Goal: Task Accomplishment & Management: Manage account settings

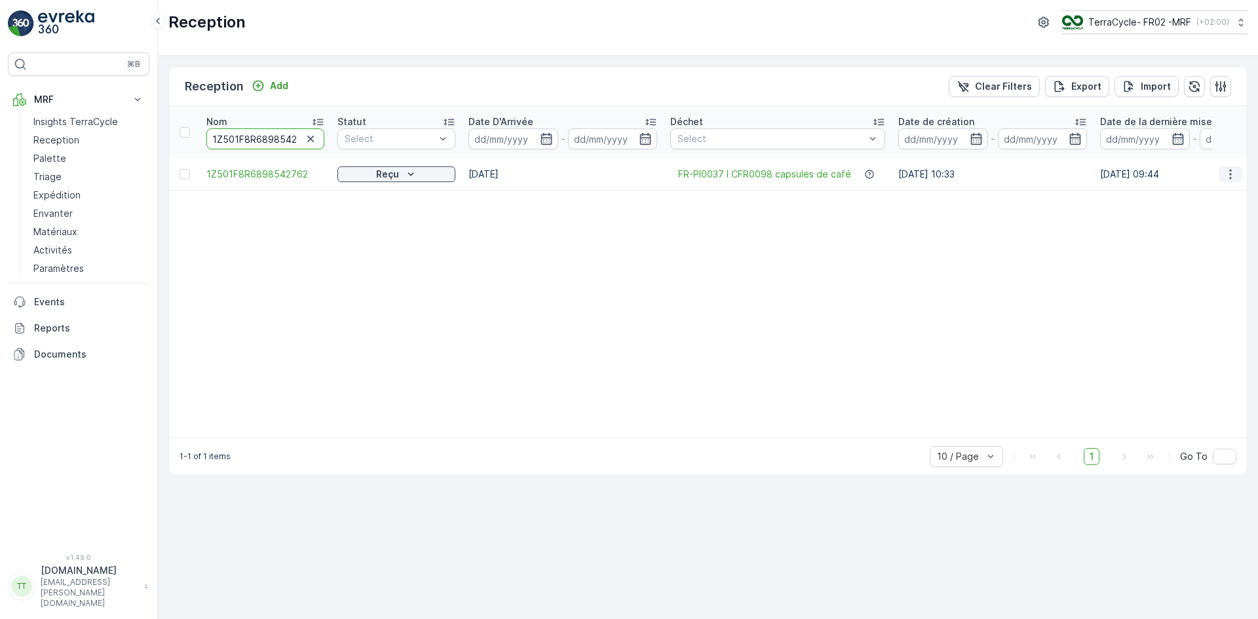
click at [1236, 177] on button "button" at bounding box center [1231, 174] width 24 height 16
click at [1206, 208] on span "Edit Reception" at bounding box center [1184, 212] width 66 height 13
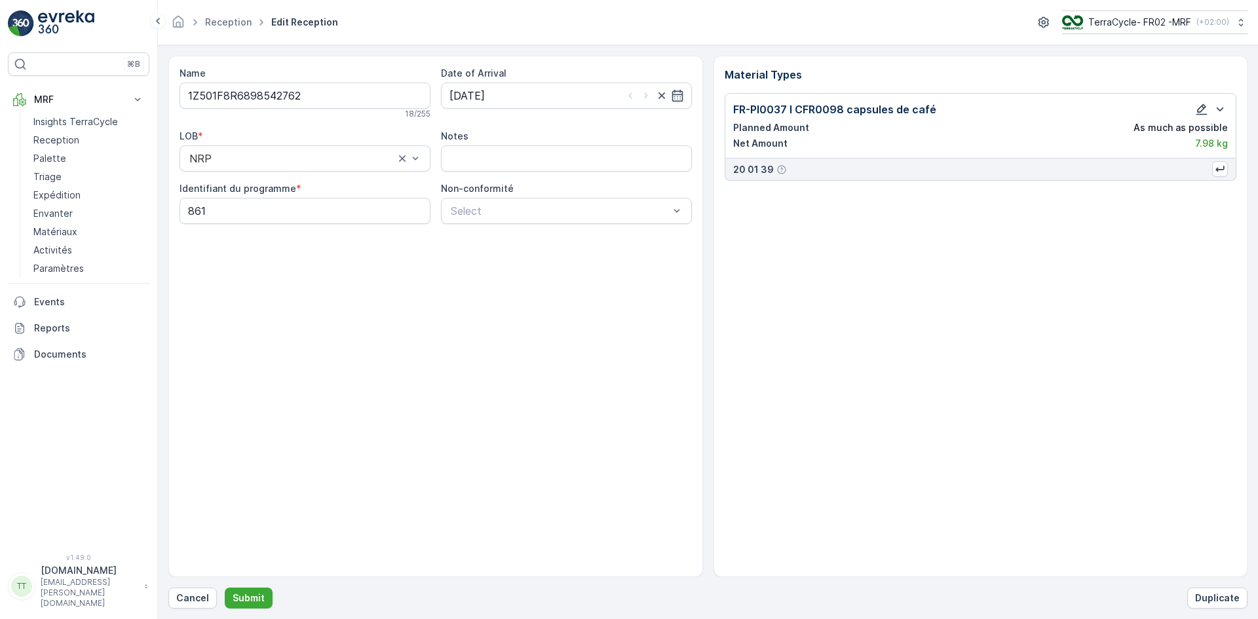
click at [1206, 106] on icon "button" at bounding box center [1201, 109] width 13 height 13
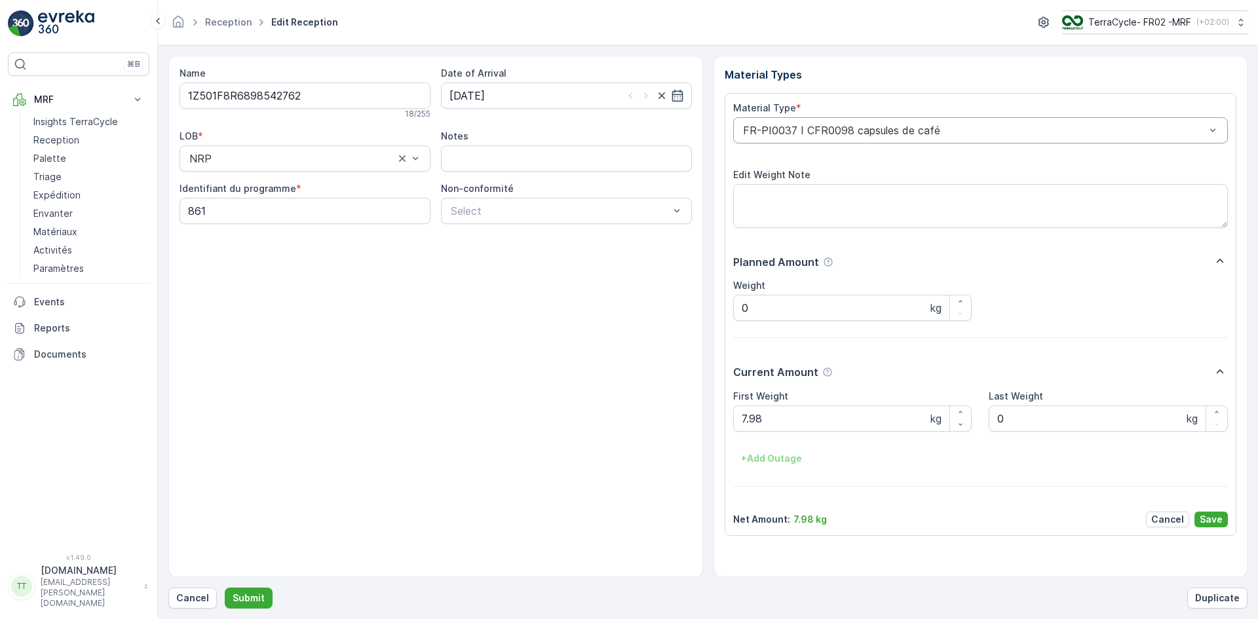
click at [989, 128] on div at bounding box center [974, 130] width 465 height 12
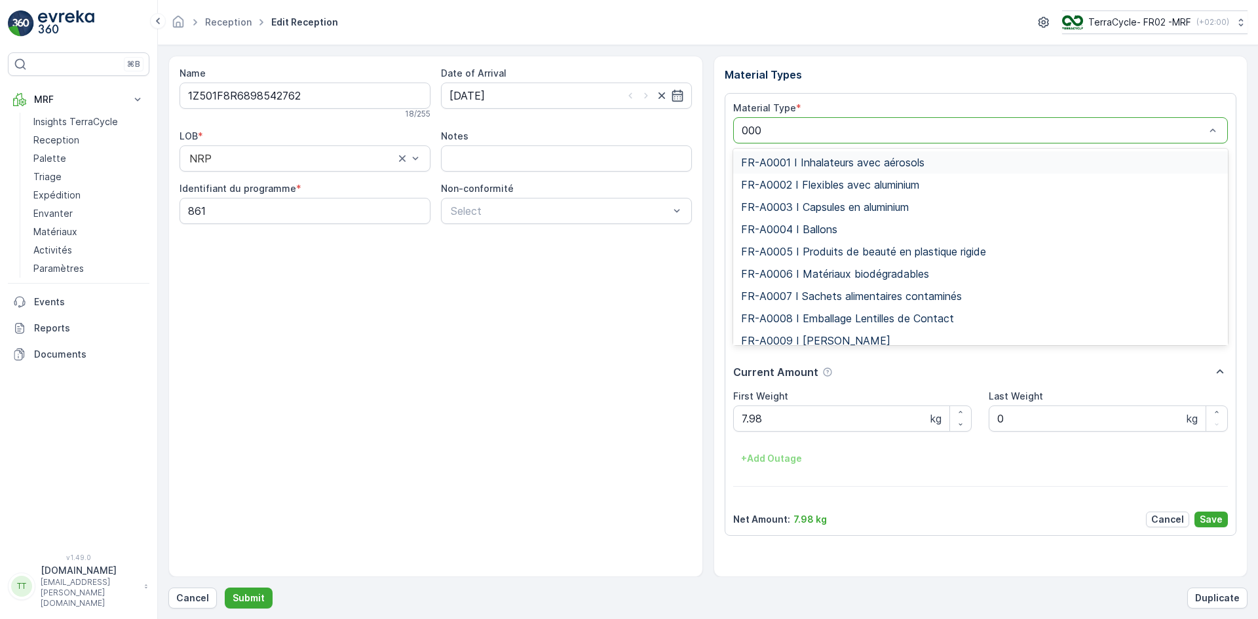
type input "0006"
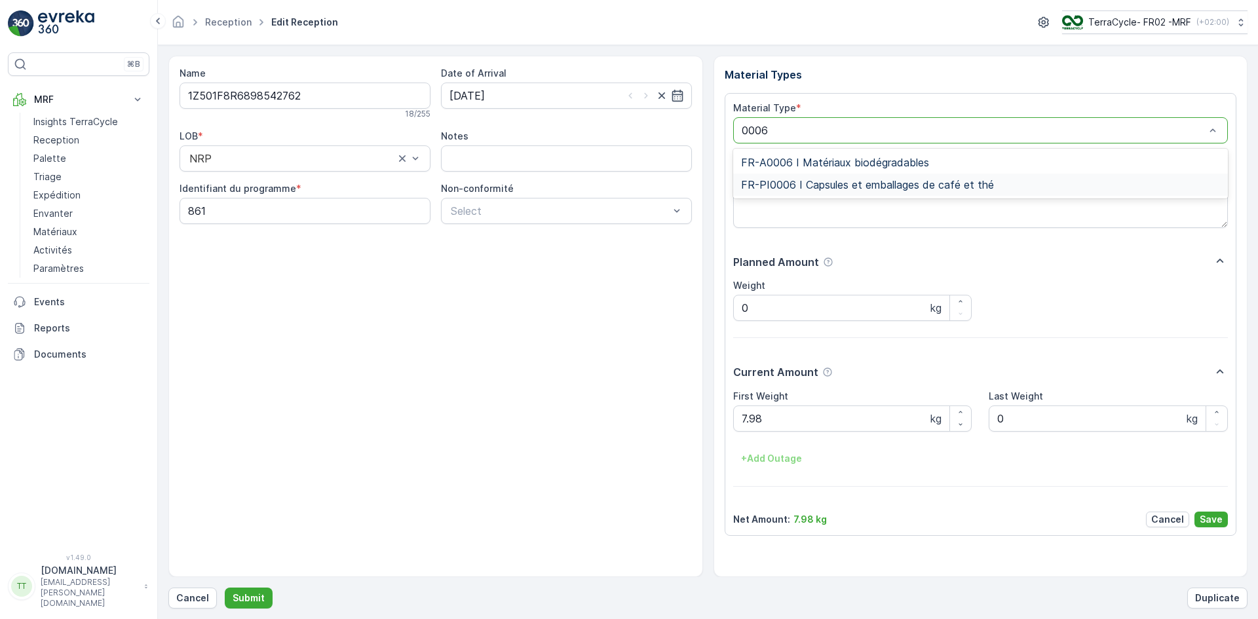
click at [974, 180] on span "FR-PI0006 I Capsules et emballages de café et thé" at bounding box center [867, 185] width 253 height 12
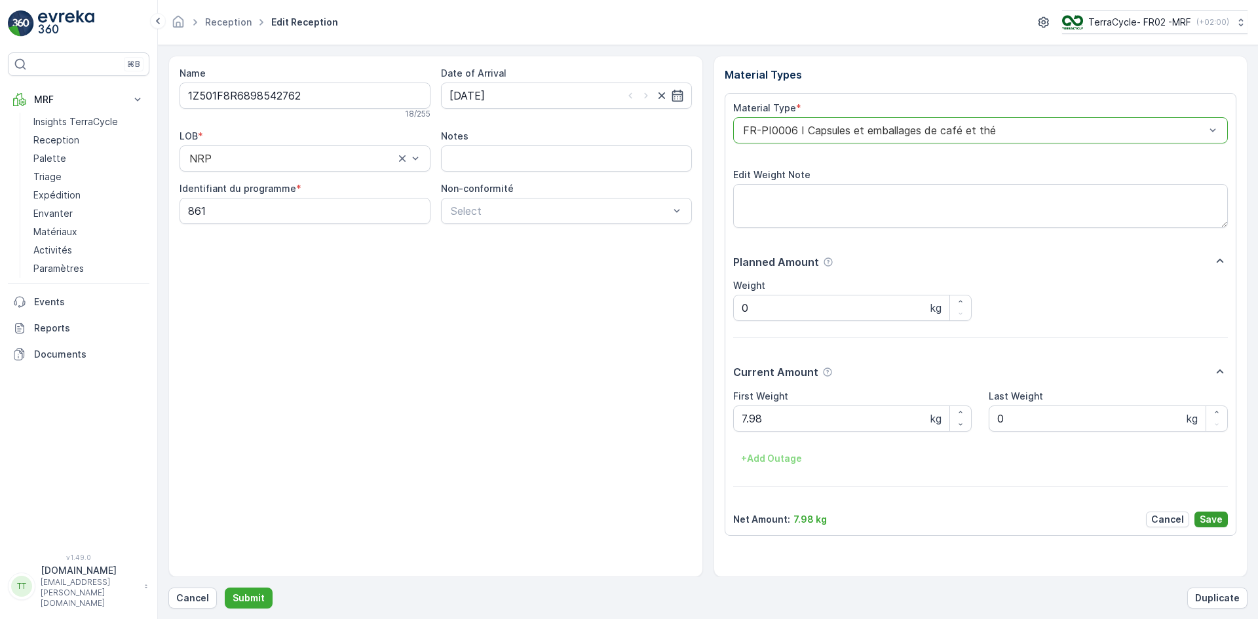
click at [1215, 514] on p "Save" at bounding box center [1211, 519] width 23 height 13
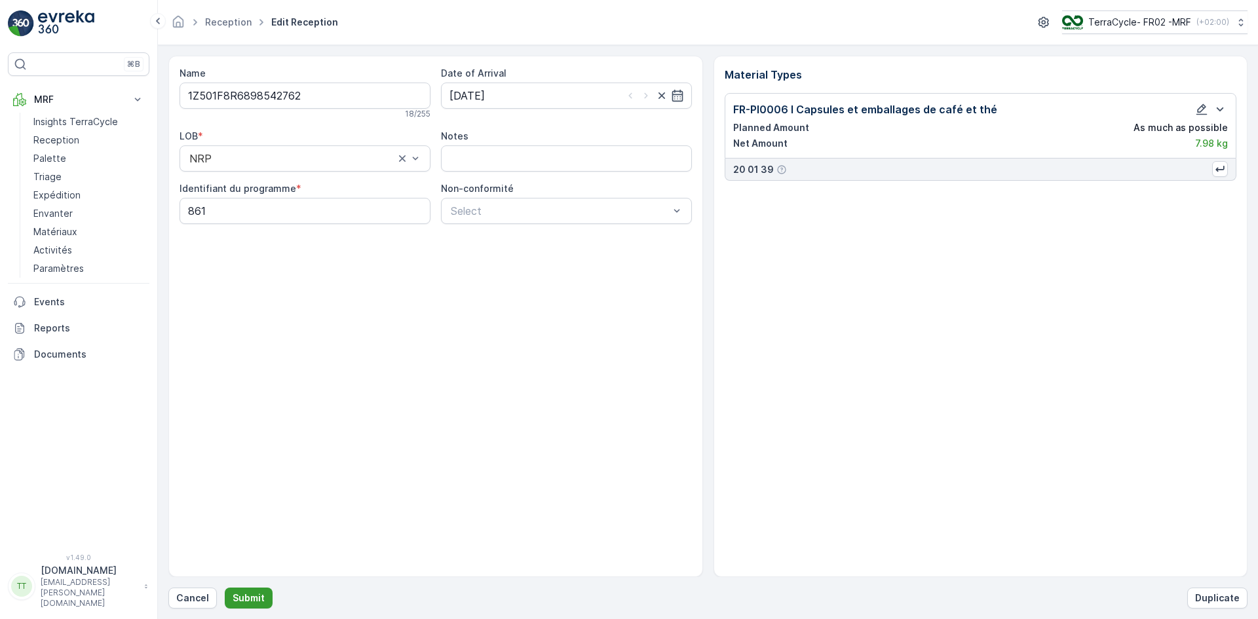
click at [260, 596] on p "Submit" at bounding box center [249, 598] width 32 height 13
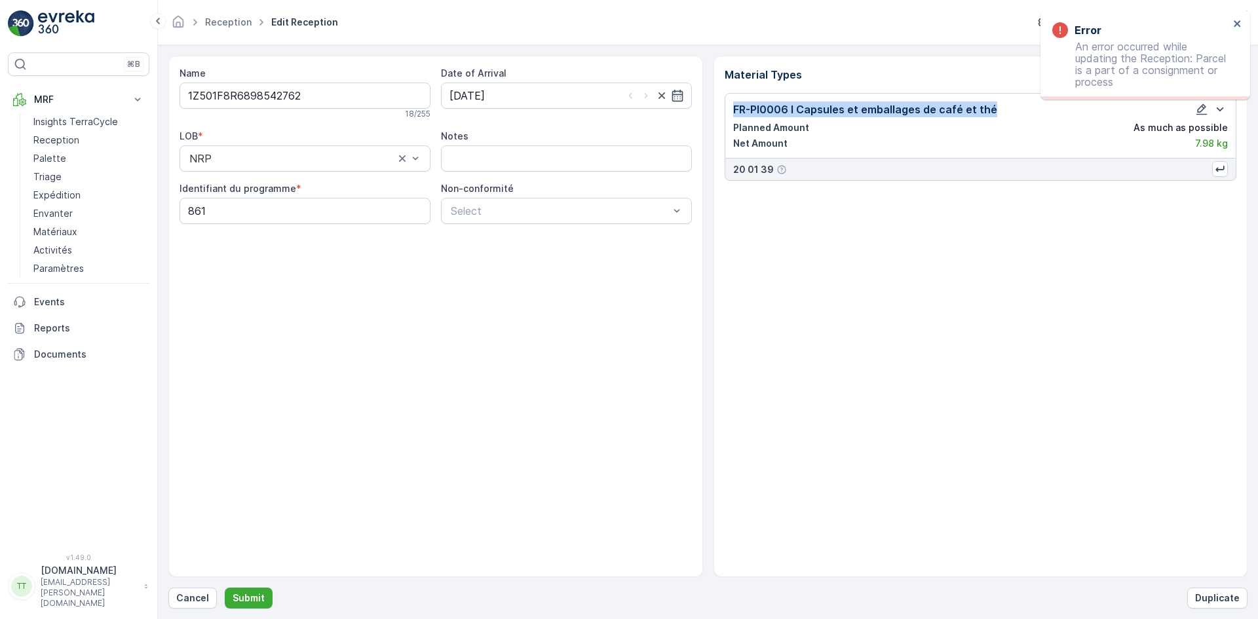
drag, startPoint x: 731, startPoint y: 109, endPoint x: 989, endPoint y: 105, distance: 258.2
click at [989, 105] on div "FR-PI0006 I Capsules et emballages de café et thé Planned Amount As much as pos…" at bounding box center [981, 126] width 512 height 66
copy p "FR-PI0006 I Capsules et emballages de café et thé"
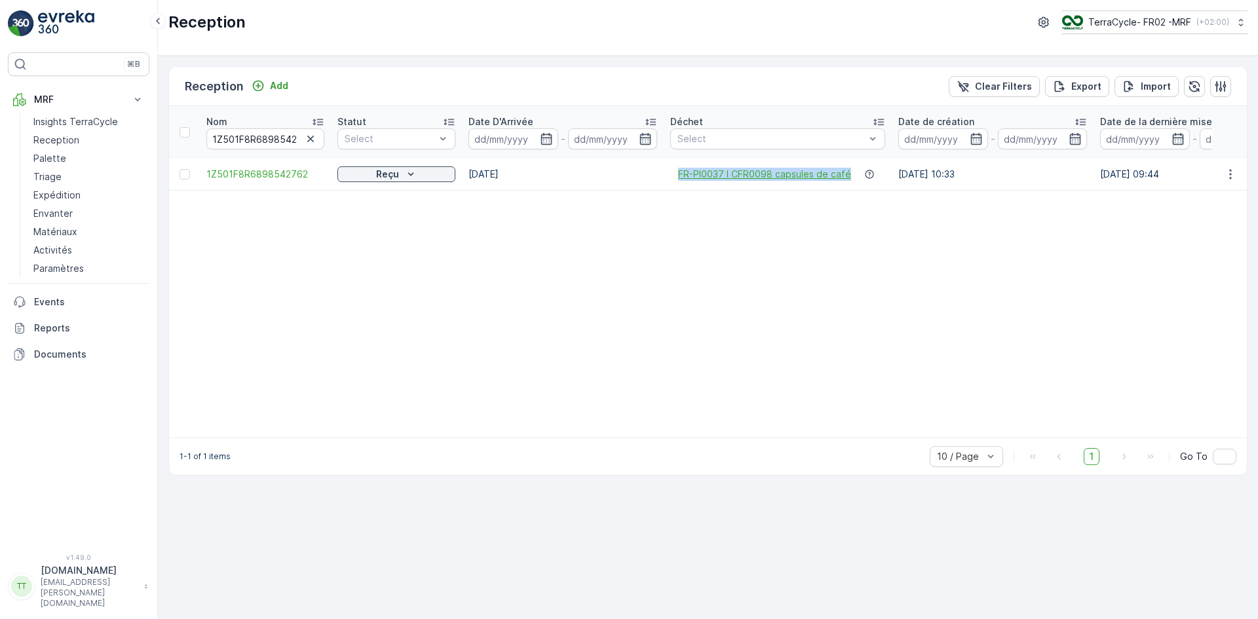
drag, startPoint x: 670, startPoint y: 177, endPoint x: 847, endPoint y: 176, distance: 176.9
click at [847, 176] on td "FR-PI0037 I CFR0098 capsules de café" at bounding box center [778, 174] width 228 height 31
copy span "FR-PI0037 I CFR0098 capsules de café"
